Goal: Information Seeking & Learning: Learn about a topic

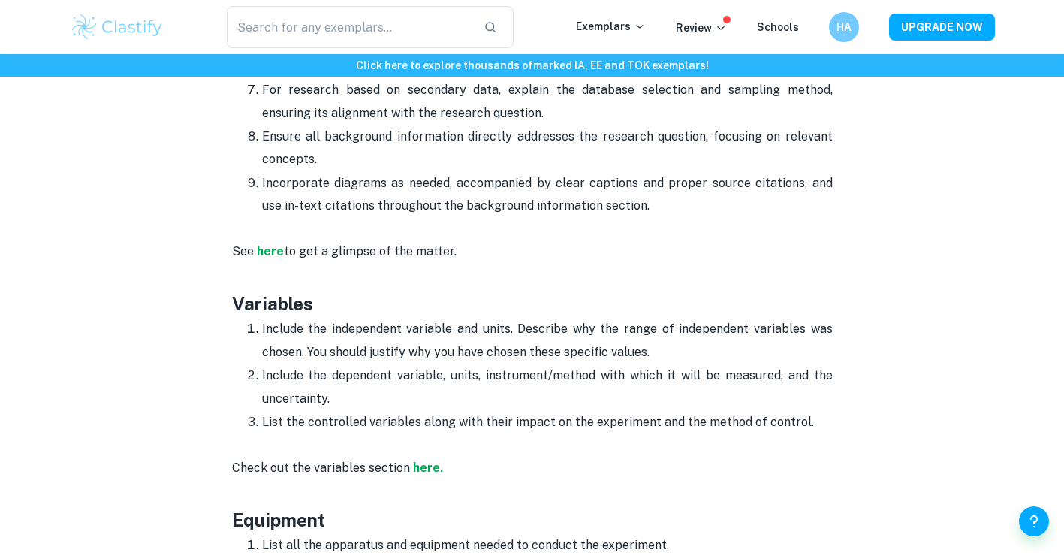
scroll to position [1739, 0]
click at [419, 459] on strong "here." at bounding box center [428, 466] width 30 height 14
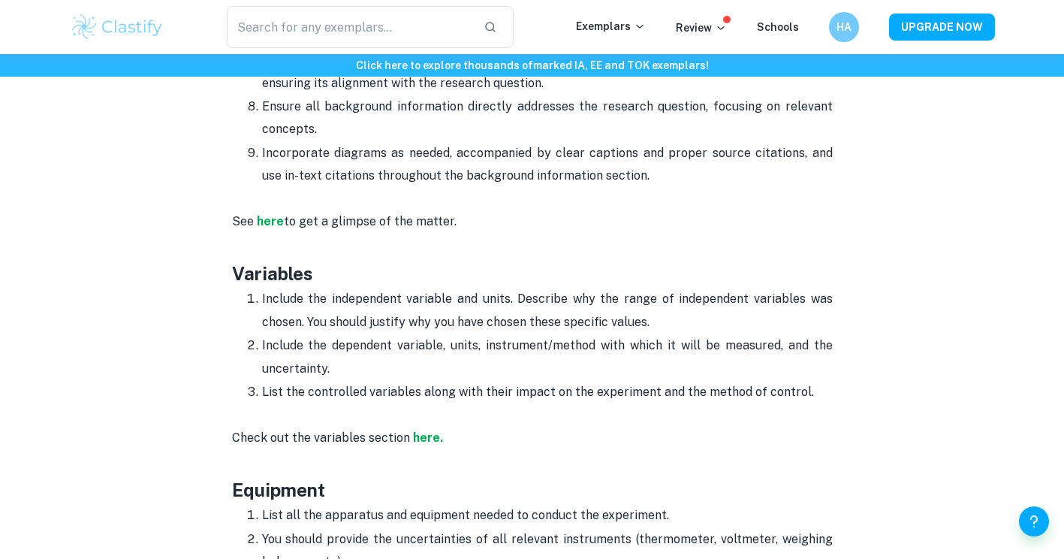
scroll to position [1772, 0]
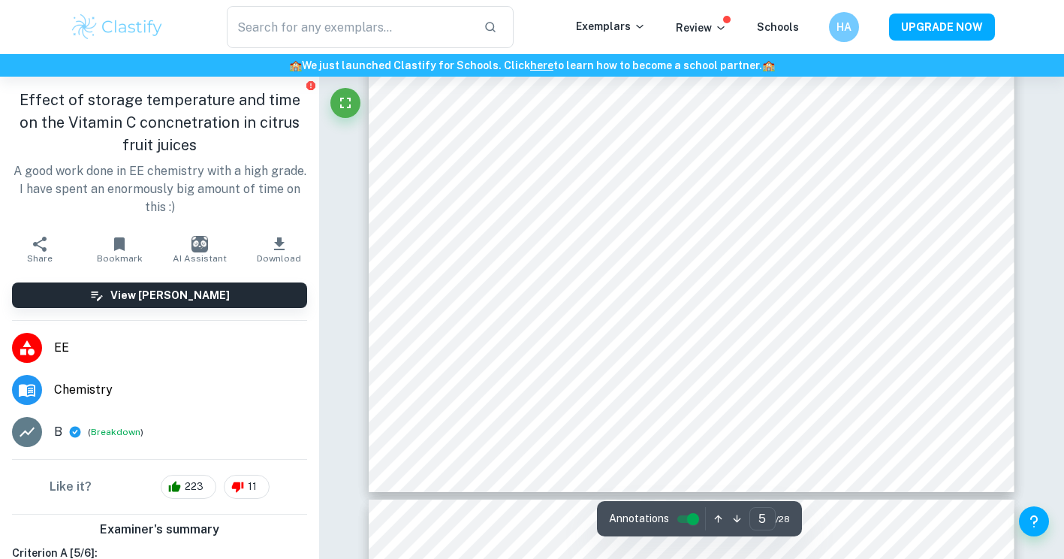
scroll to position [4400, 0]
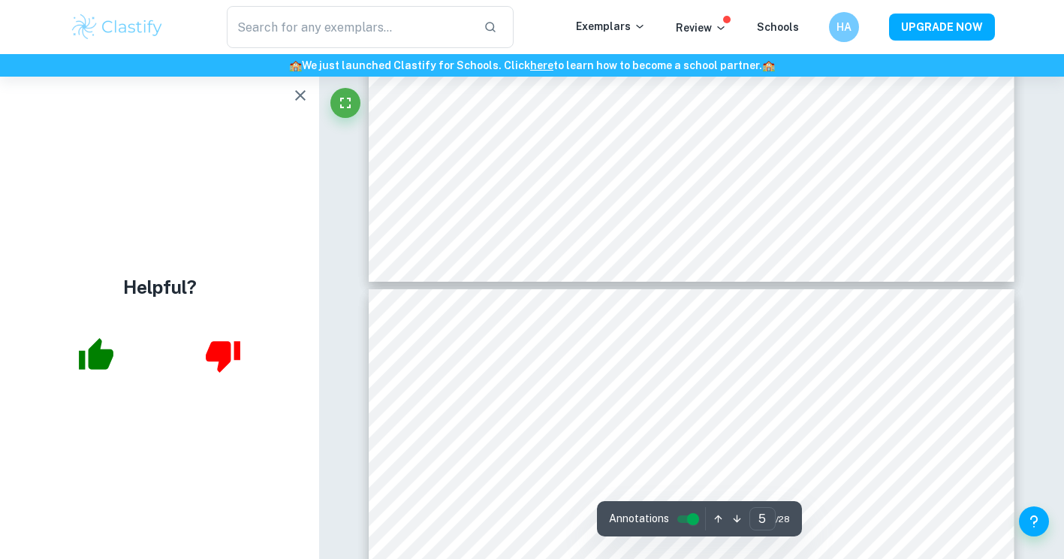
type input "6"
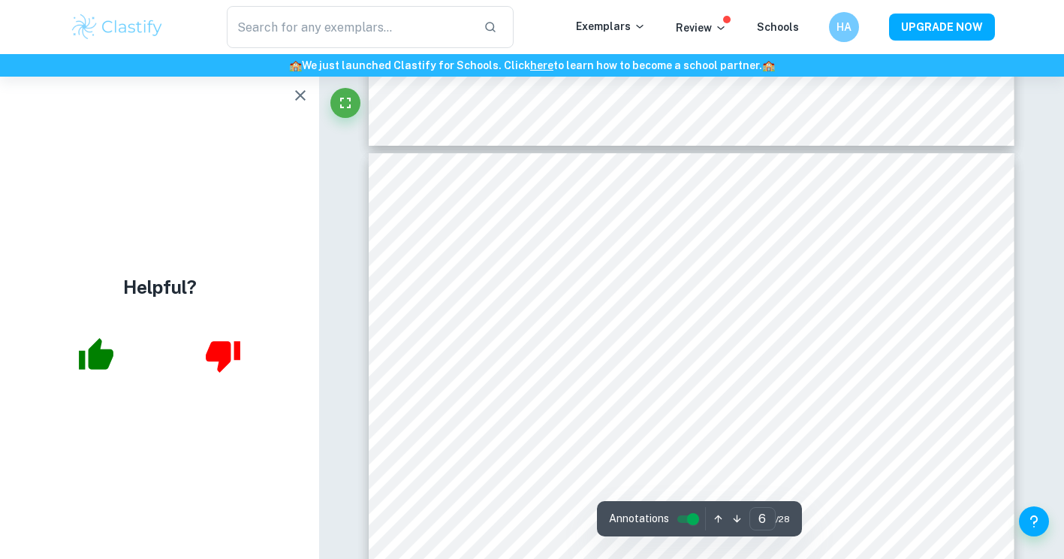
scroll to position [4736, 0]
